Goal: Task Accomplishment & Management: Manage account settings

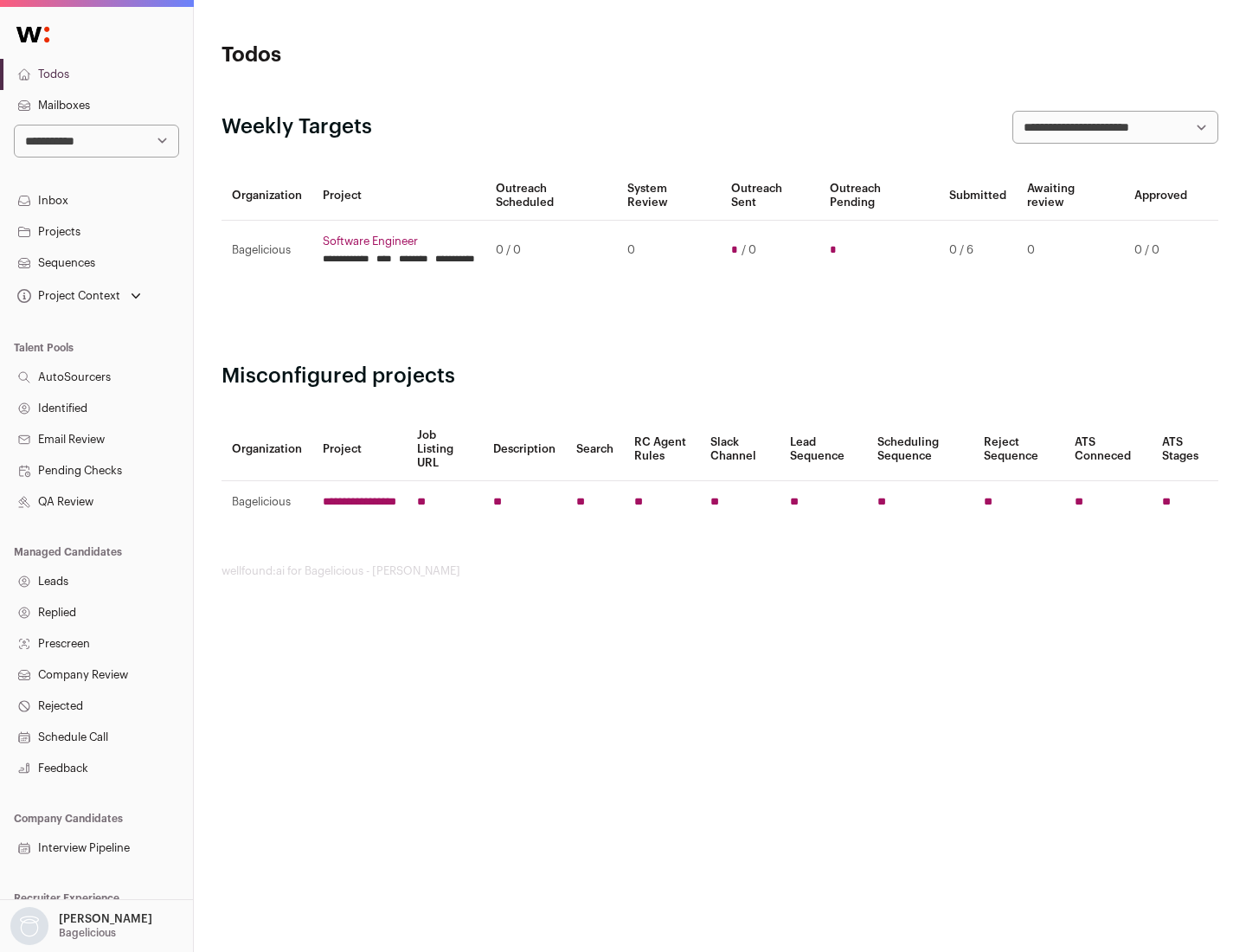
click at [96, 231] on link "Projects" at bounding box center [96, 232] width 193 height 31
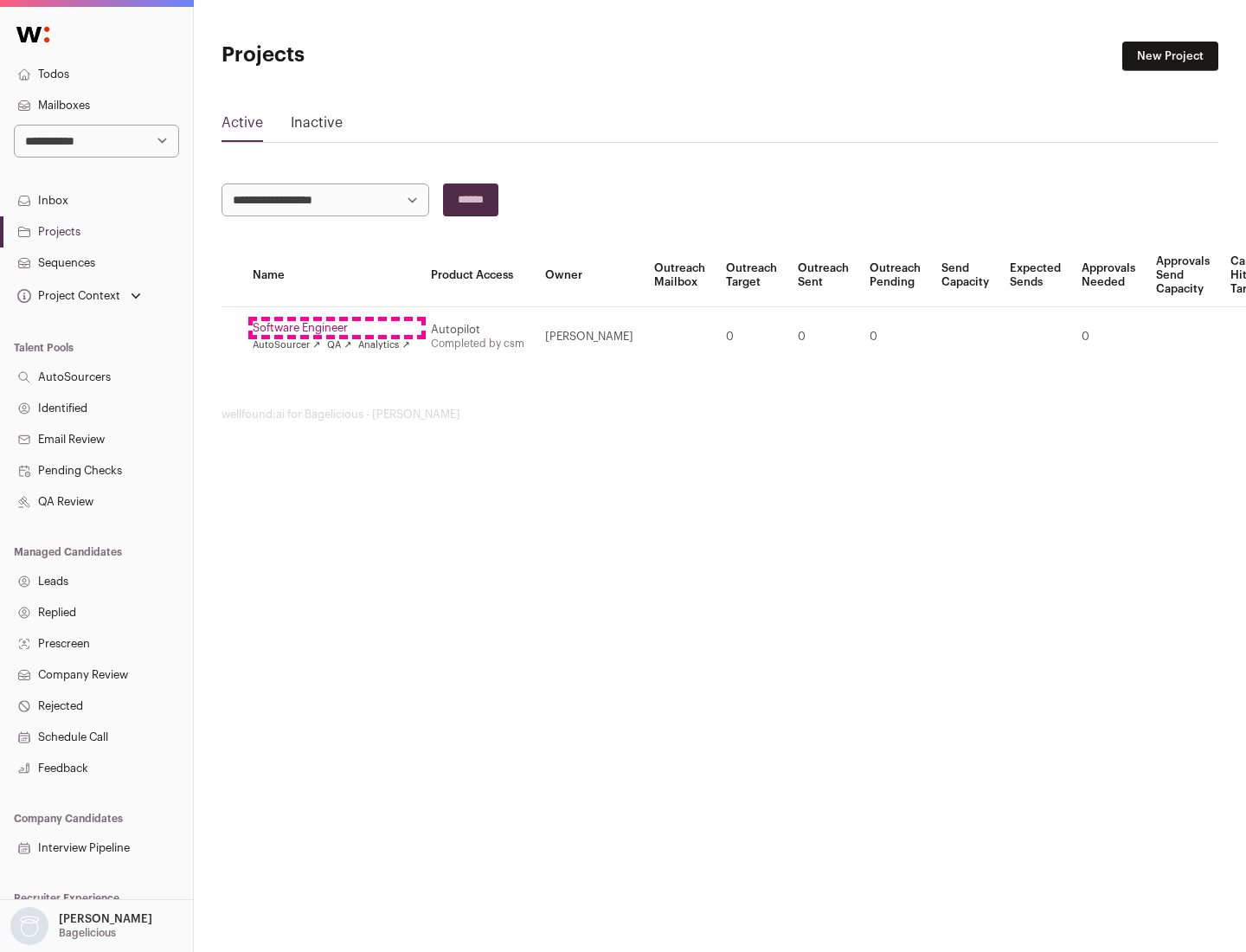
click at [337, 328] on link "Software Engineer" at bounding box center [331, 328] width 158 height 14
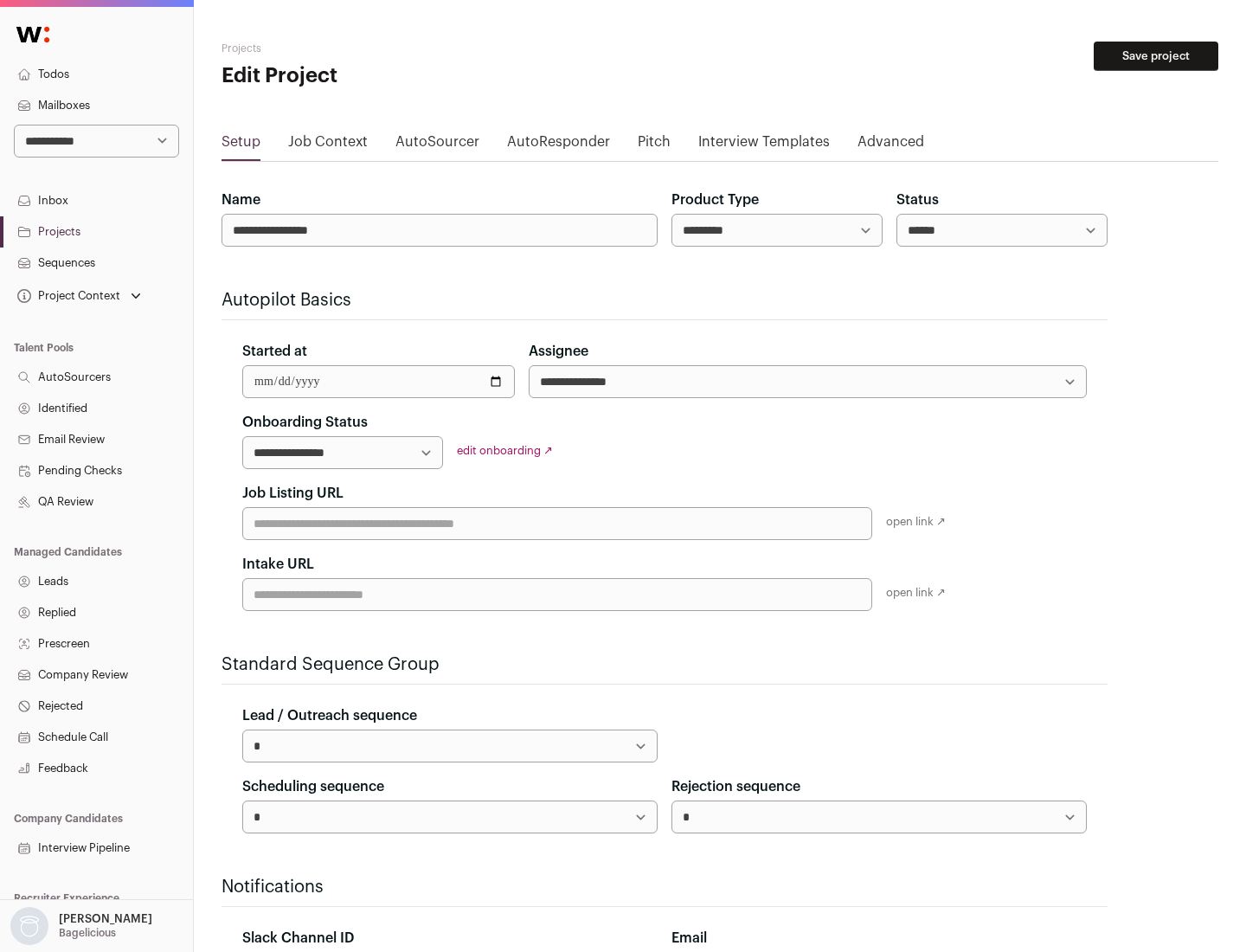
click at [1156, 56] on button "Save project" at bounding box center [1155, 56] width 125 height 29
